Goal: Information Seeking & Learning: Learn about a topic

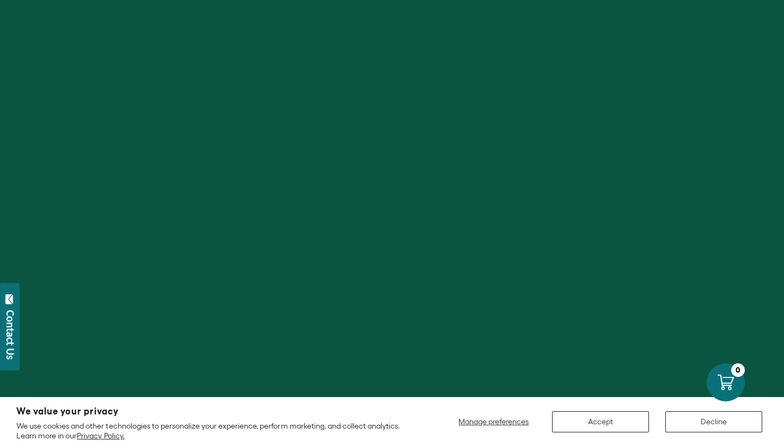
click at [575, 424] on button "Accept" at bounding box center [600, 421] width 97 height 21
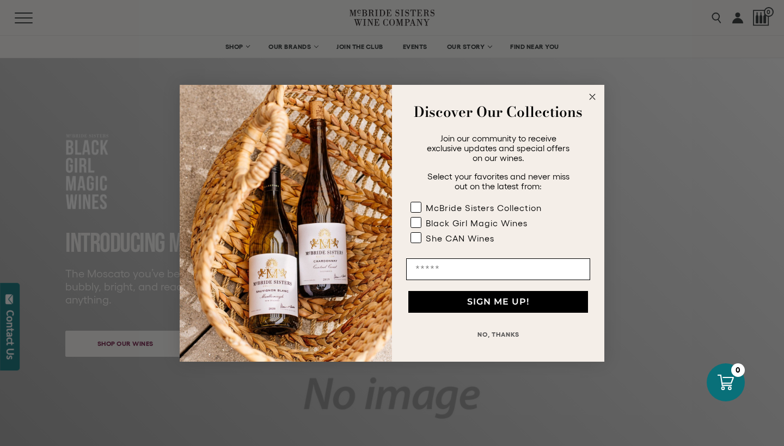
click at [592, 102] on circle "Close dialog" at bounding box center [592, 96] width 13 height 13
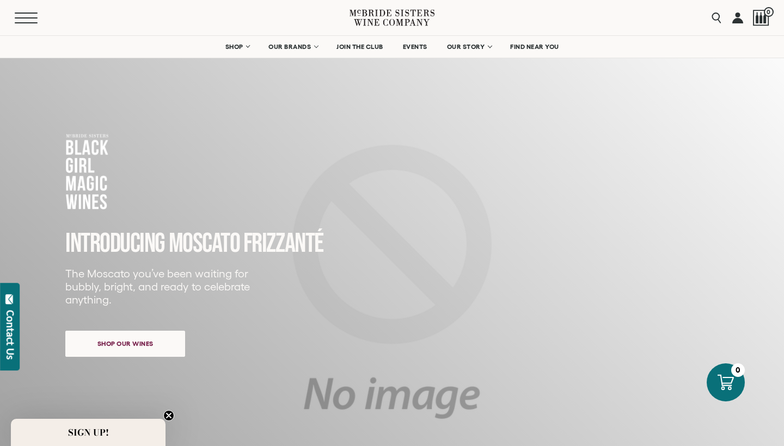
click at [30, 13] on span "Mobile Menu Trigger" at bounding box center [26, 13] width 23 height 1
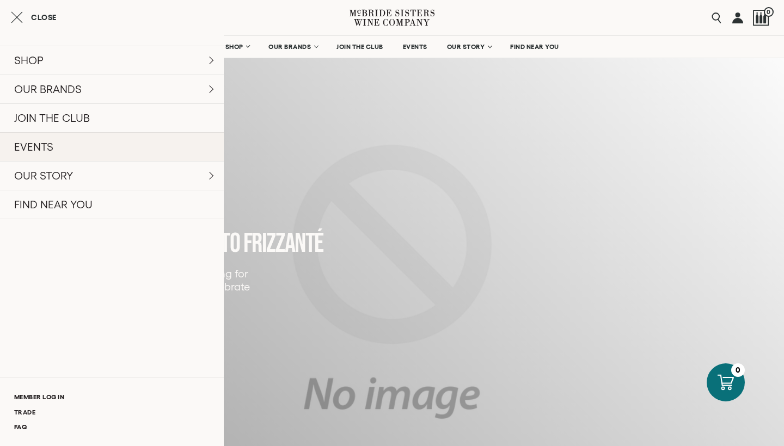
click at [99, 137] on link "EVENTS" at bounding box center [112, 146] width 224 height 29
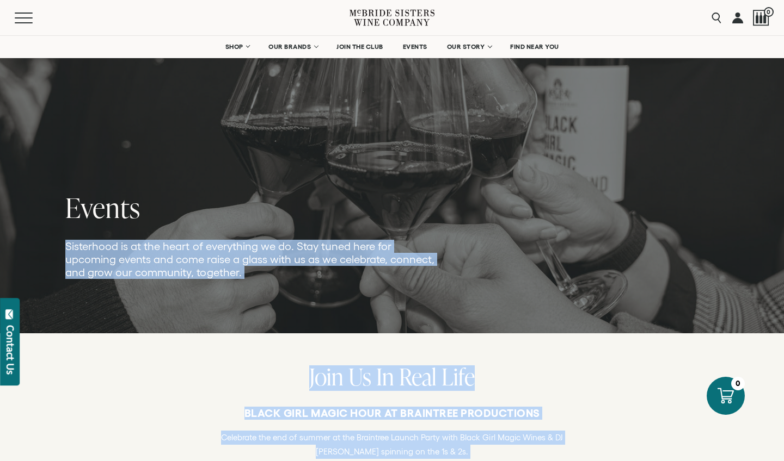
drag, startPoint x: 498, startPoint y: 122, endPoint x: 533, endPoint y: -27, distance: 153.1
click at [27, 18] on span "Mobile Menu Trigger" at bounding box center [26, 17] width 23 height 1
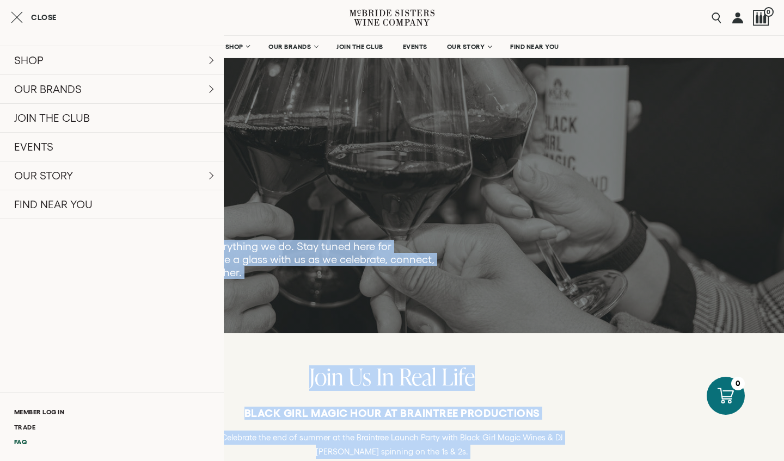
click at [20, 442] on link "FAQ" at bounding box center [112, 442] width 224 height 15
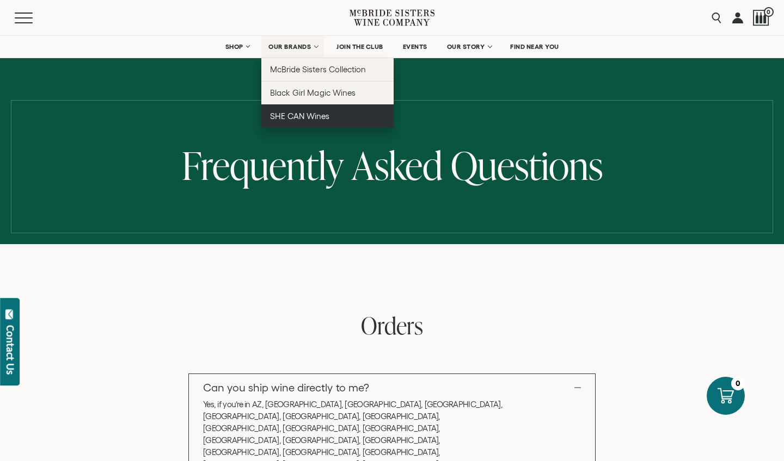
click at [294, 109] on link "SHE CAN Wines" at bounding box center [327, 115] width 132 height 23
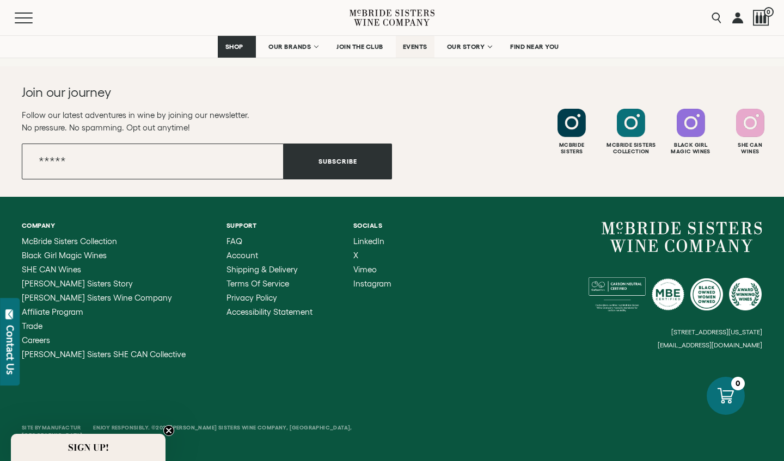
scroll to position [2333, 0]
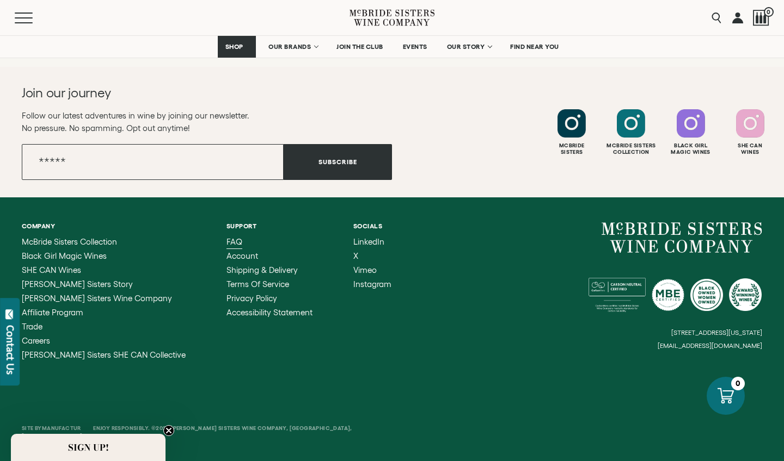
click at [226, 240] on span "FAQ" at bounding box center [234, 241] width 16 height 9
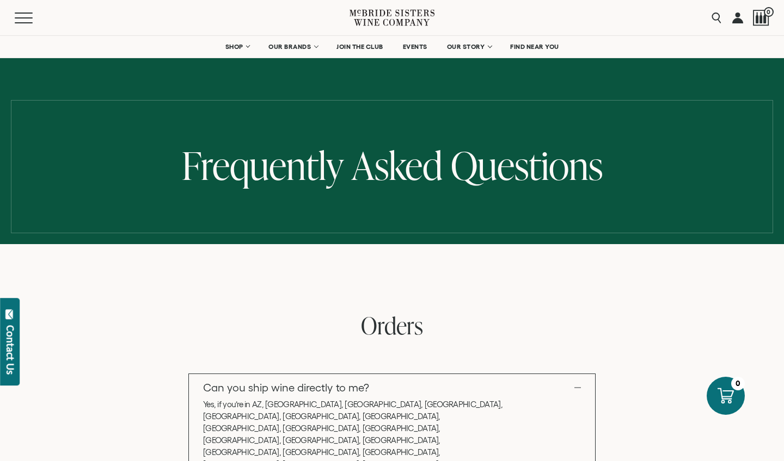
click at [504, 326] on h2 "Orders" at bounding box center [392, 328] width 635 height 26
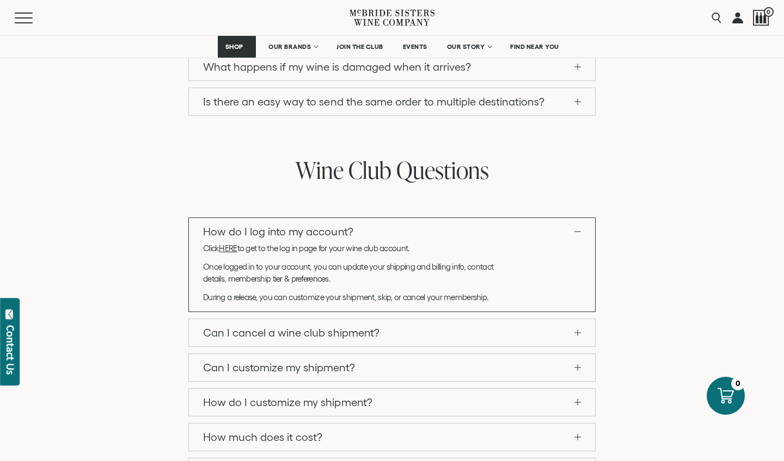
scroll to position [841, 0]
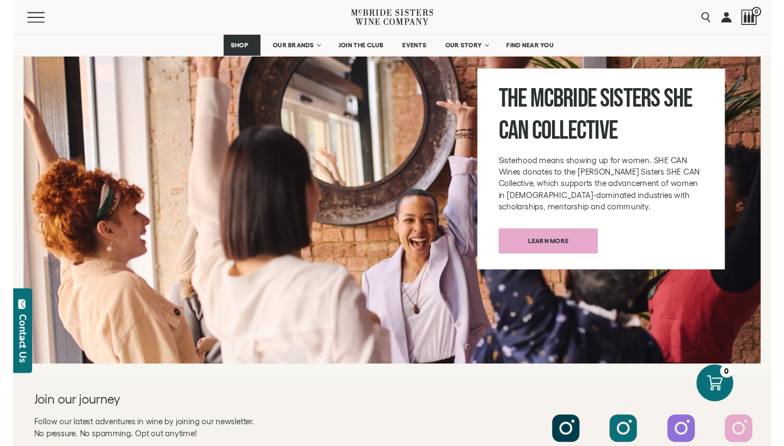
scroll to position [4063, 0]
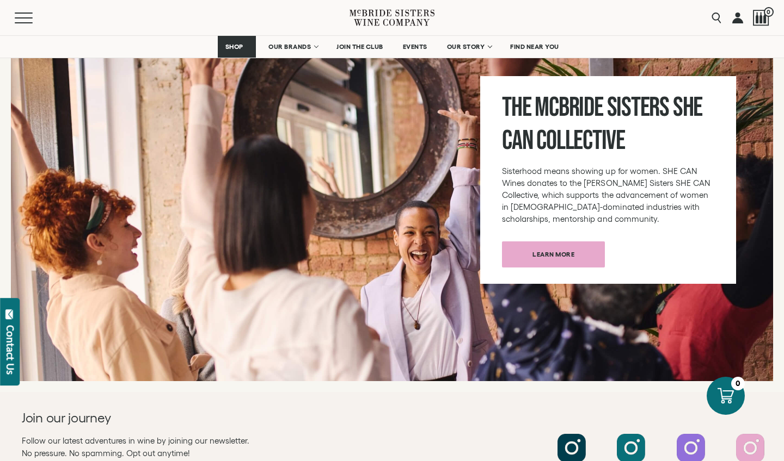
click at [545, 244] on span "Learn more" at bounding box center [553, 254] width 80 height 21
